Goal: Navigation & Orientation: Find specific page/section

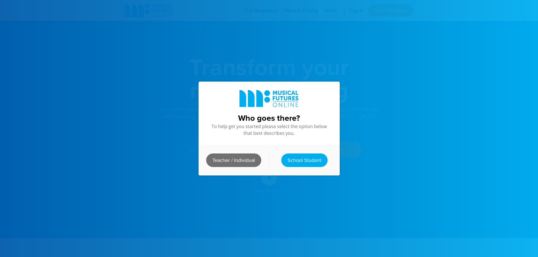
click at [240, 157] on link "Teacher / Individual" at bounding box center [233, 161] width 55 height 14
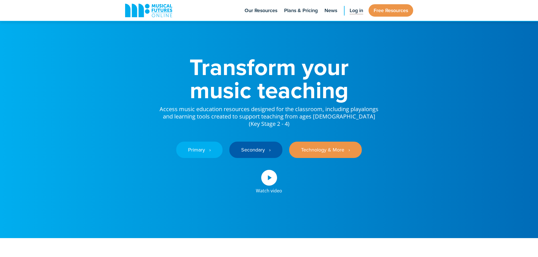
click at [355, 14] on span "Log in" at bounding box center [357, 11] width 14 height 8
click at [352, 10] on span "Log in" at bounding box center [357, 11] width 14 height 8
